Goal: Find specific page/section: Find specific page/section

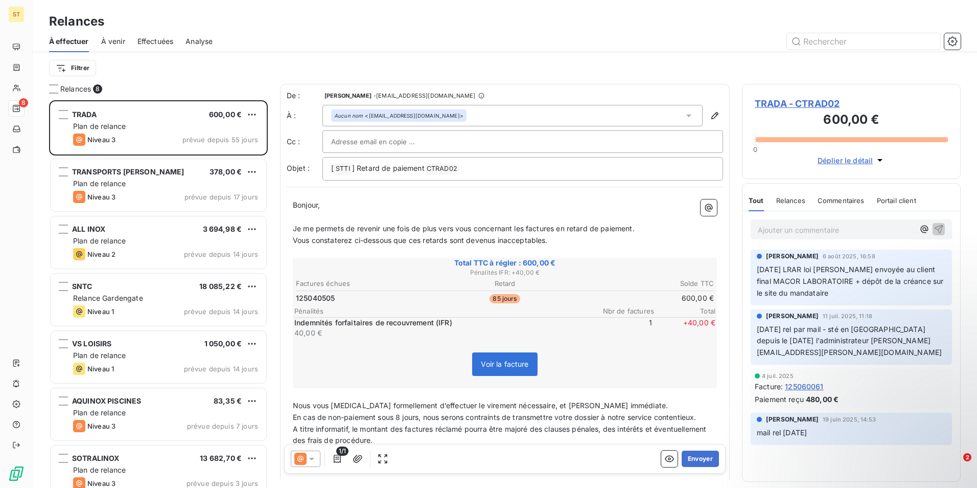
scroll to position [380, 211]
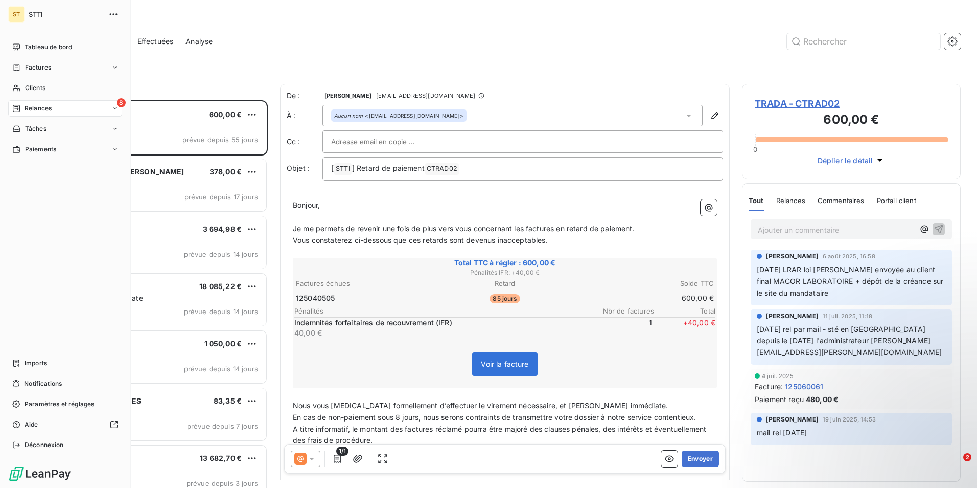
click at [15, 107] on icon at bounding box center [16, 108] width 7 height 7
click at [100, 108] on div "8 Relances" at bounding box center [65, 108] width 114 height 16
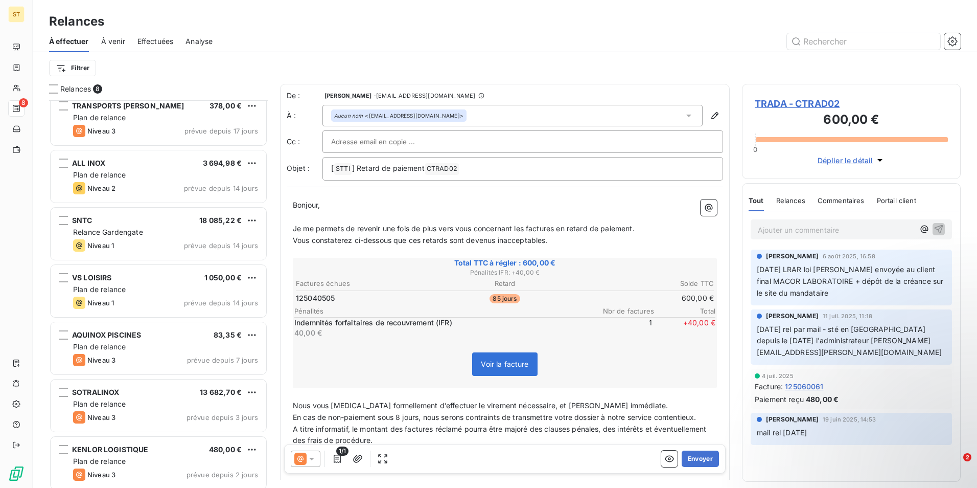
scroll to position [71, 0]
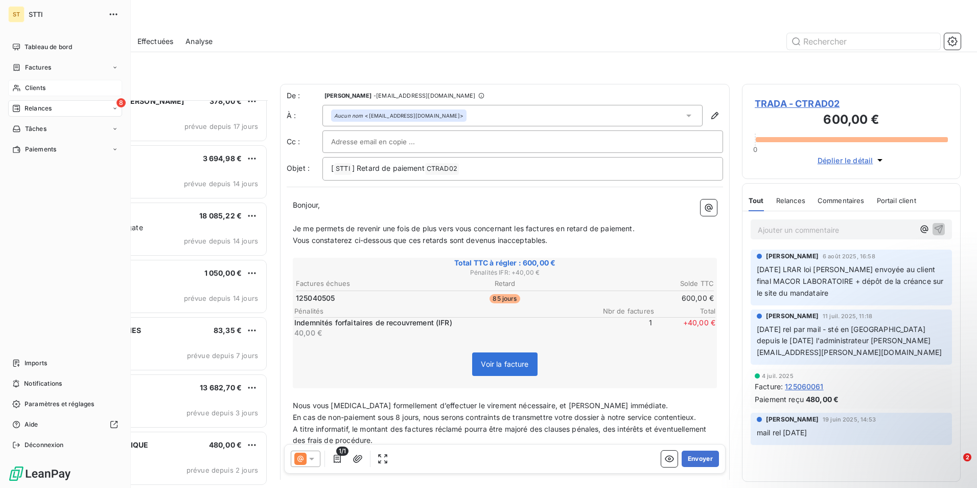
click at [31, 86] on span "Clients" at bounding box center [35, 87] width 20 height 9
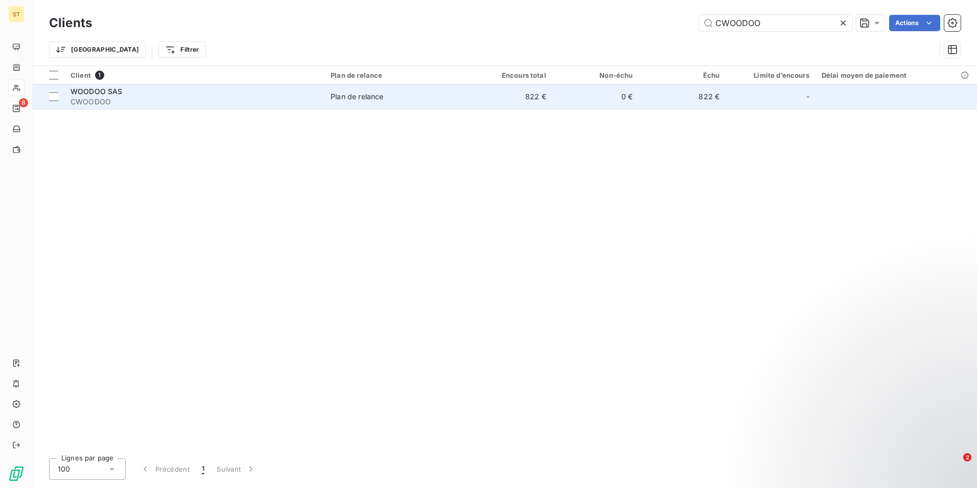
type input "CWOODOO"
click at [306, 99] on span "CWOODOO" at bounding box center [195, 102] width 248 height 10
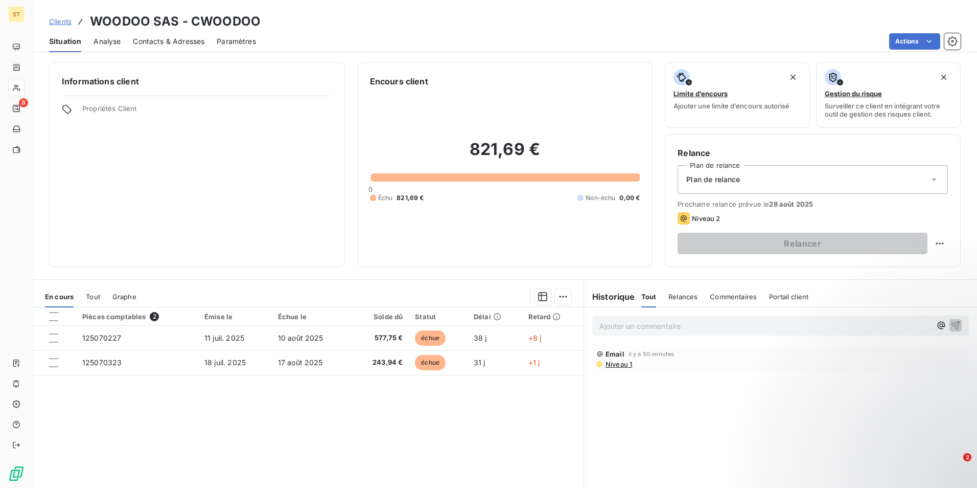
click at [621, 325] on p "Ajouter un commentaire ﻿" at bounding box center [766, 325] width 332 height 13
click at [951, 325] on icon "button" at bounding box center [956, 324] width 10 height 10
